Goal: Task Accomplishment & Management: Complete application form

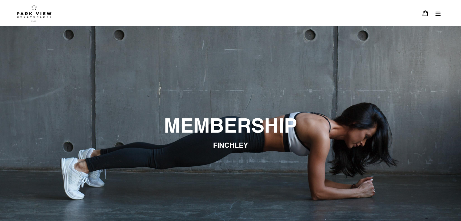
click at [437, 15] on icon "Menu" at bounding box center [437, 14] width 5 height 4
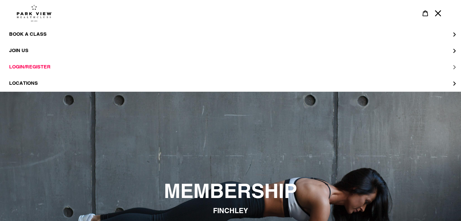
click at [21, 65] on span "LOGIN/REGISTER" at bounding box center [29, 67] width 41 height 6
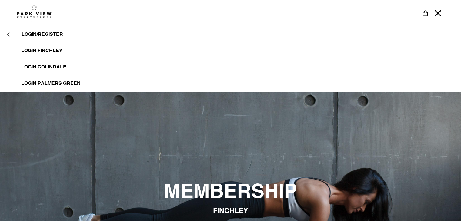
click at [49, 35] on span "LOGIN/REGISTER" at bounding box center [42, 34] width 41 height 6
click at [40, 51] on span "LOGIN FINCHLEY" at bounding box center [41, 51] width 41 height 6
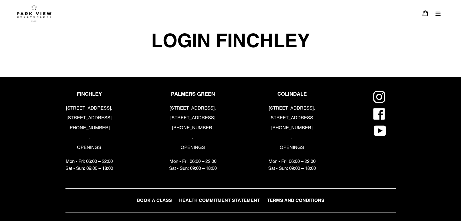
click at [267, 49] on span "LOGIN FINCHLEY" at bounding box center [230, 40] width 161 height 28
click at [437, 14] on icon "Menu" at bounding box center [438, 13] width 6 height 6
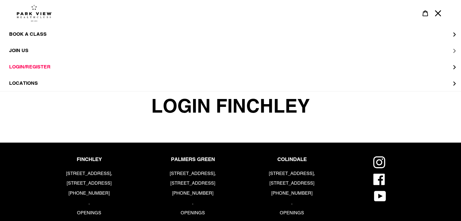
click at [27, 49] on span "JOIN US" at bounding box center [18, 51] width 19 height 6
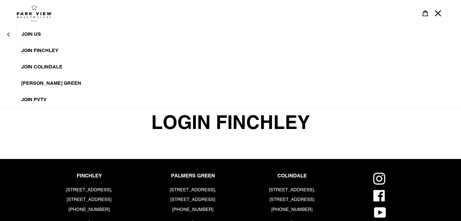
click at [27, 49] on span "JOIN FINCHLEY" at bounding box center [39, 51] width 37 height 6
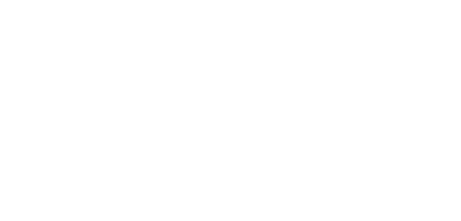
scroll to position [360, 0]
